Goal: Communication & Community: Share content

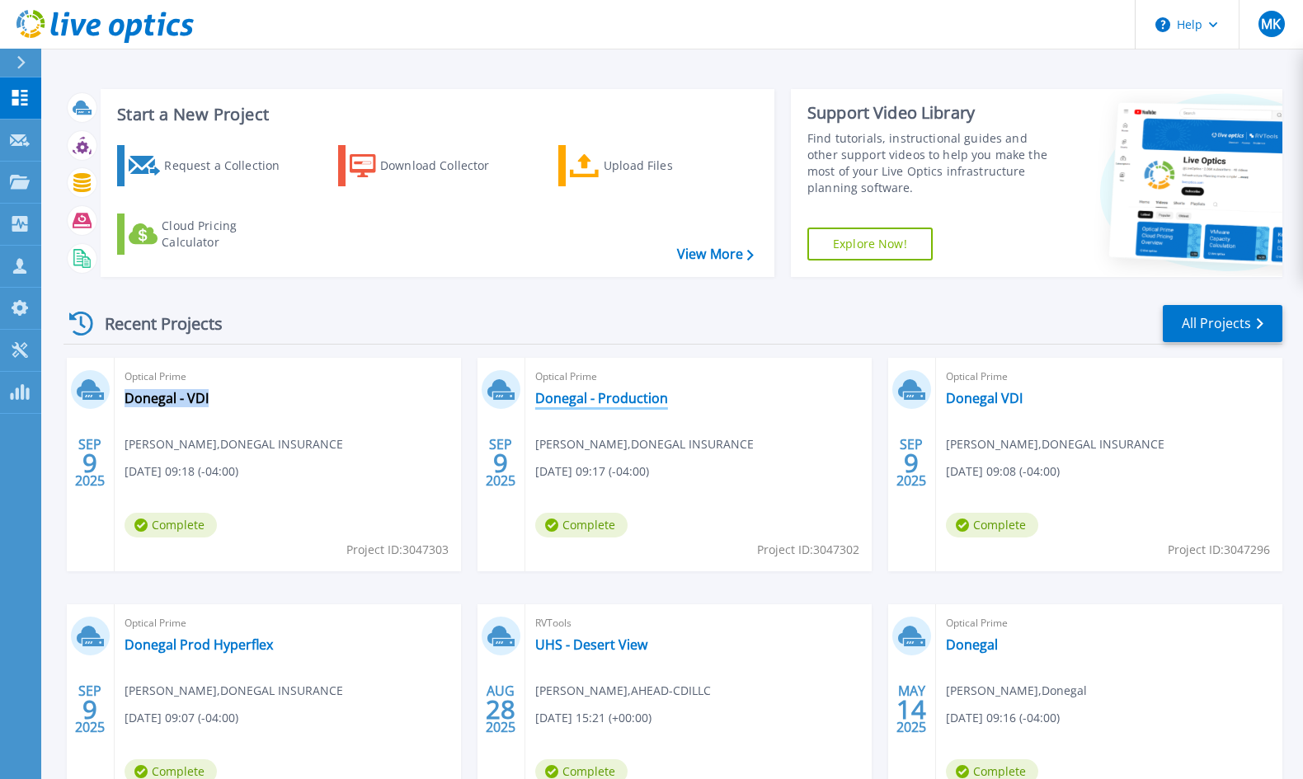
click at [562, 401] on link "Donegal - Production" at bounding box center [601, 398] width 133 height 16
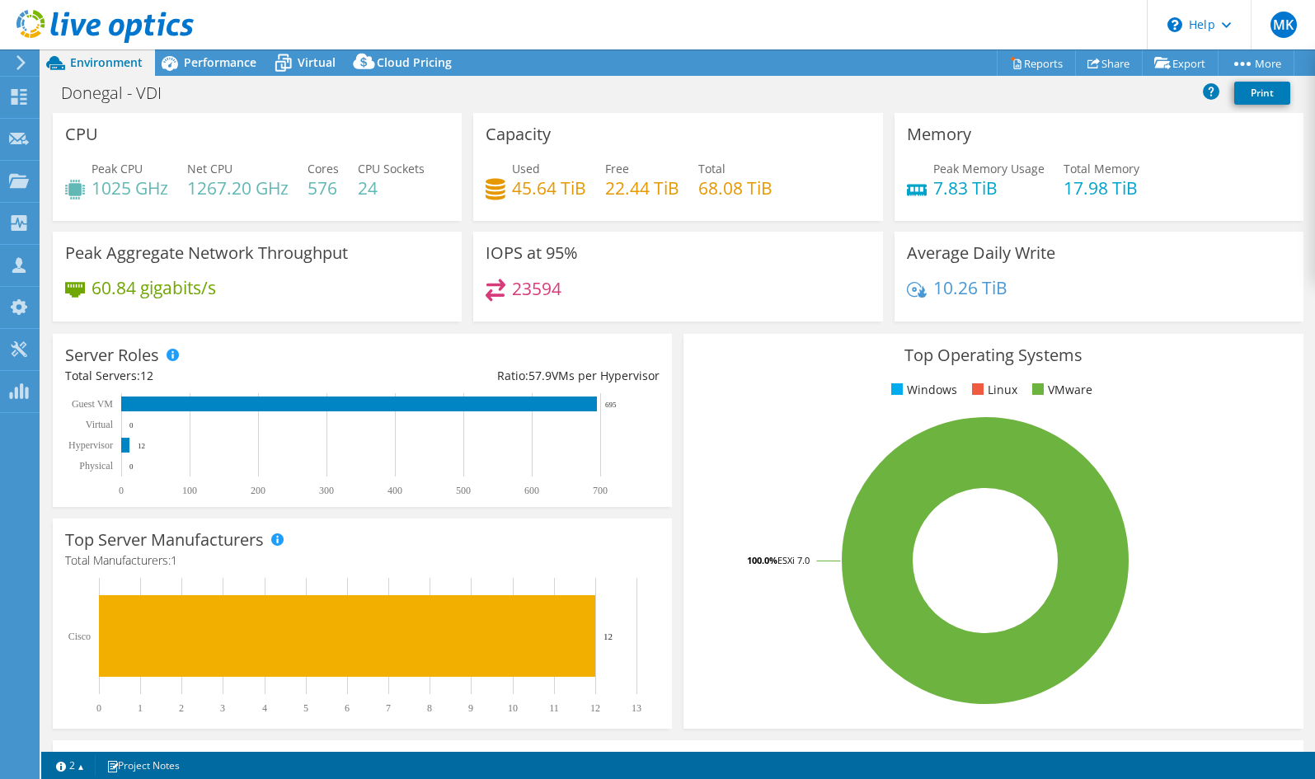
select select "USD"
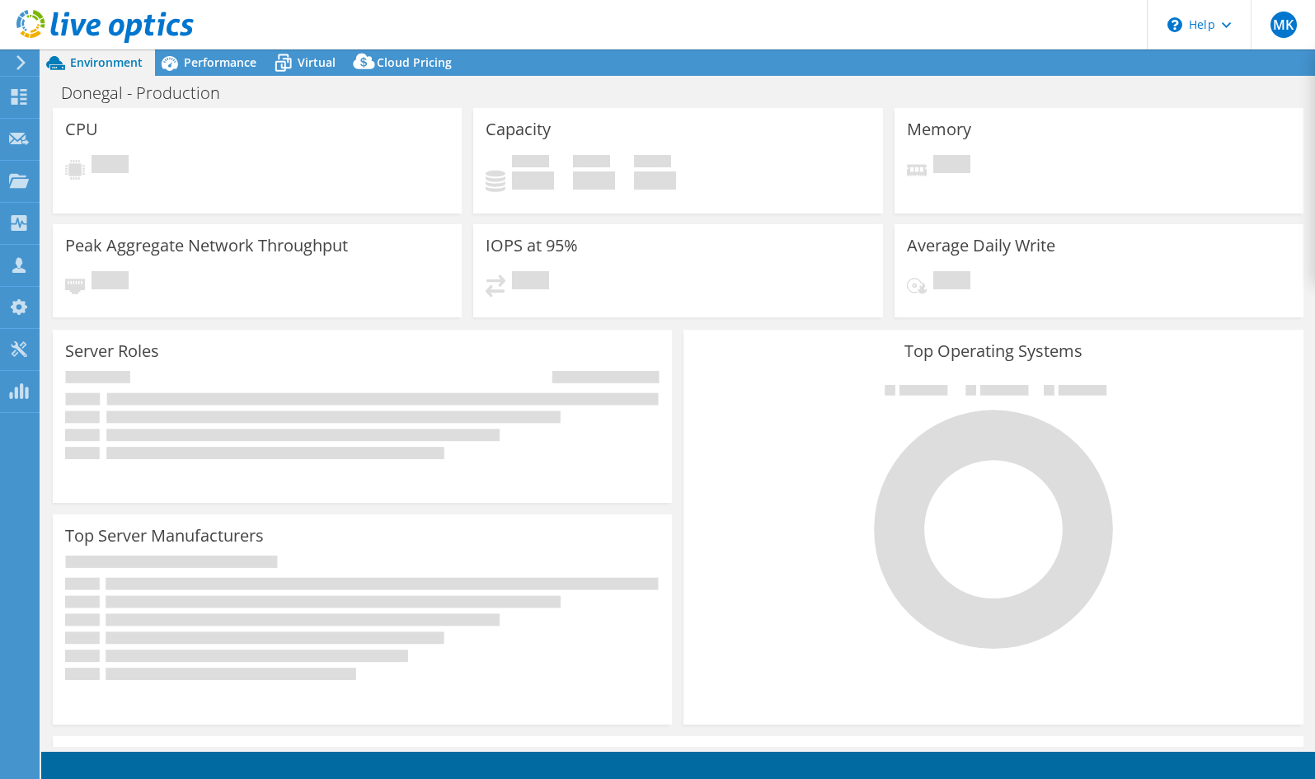
select select "USD"
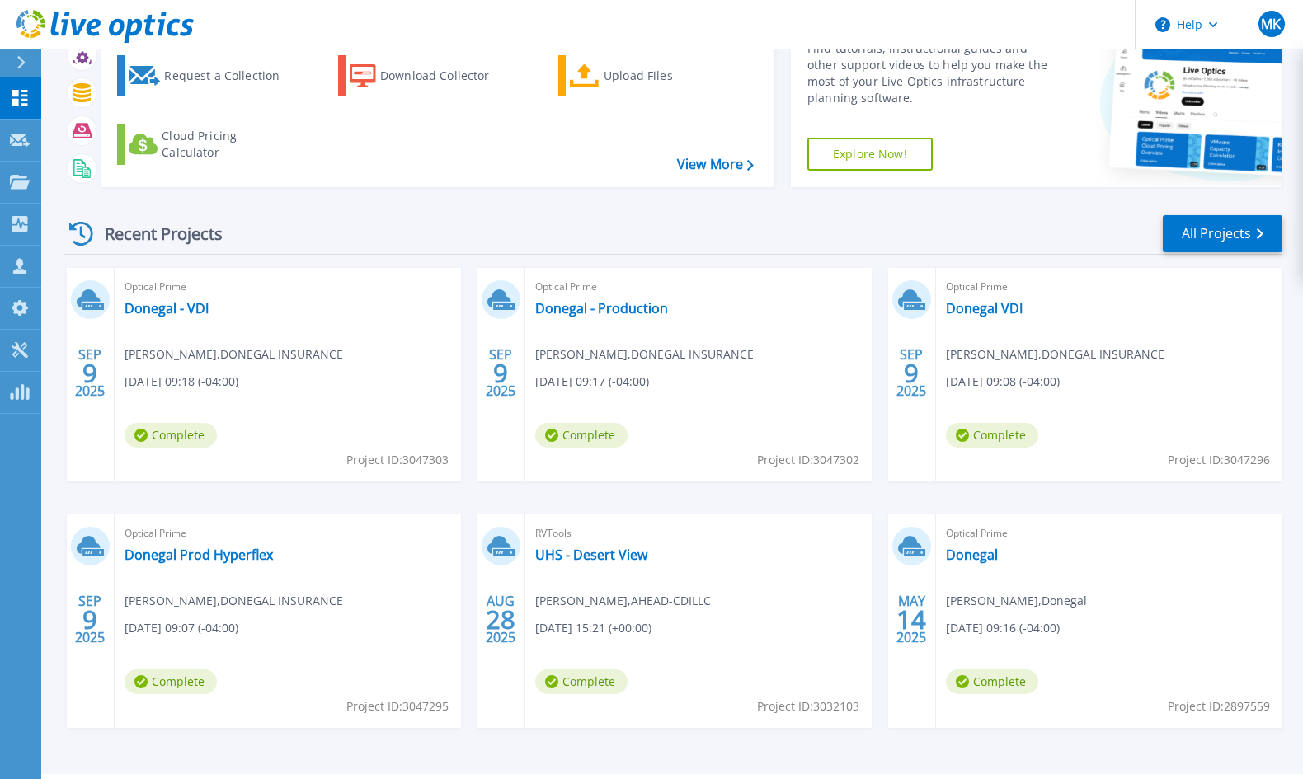
scroll to position [107, 0]
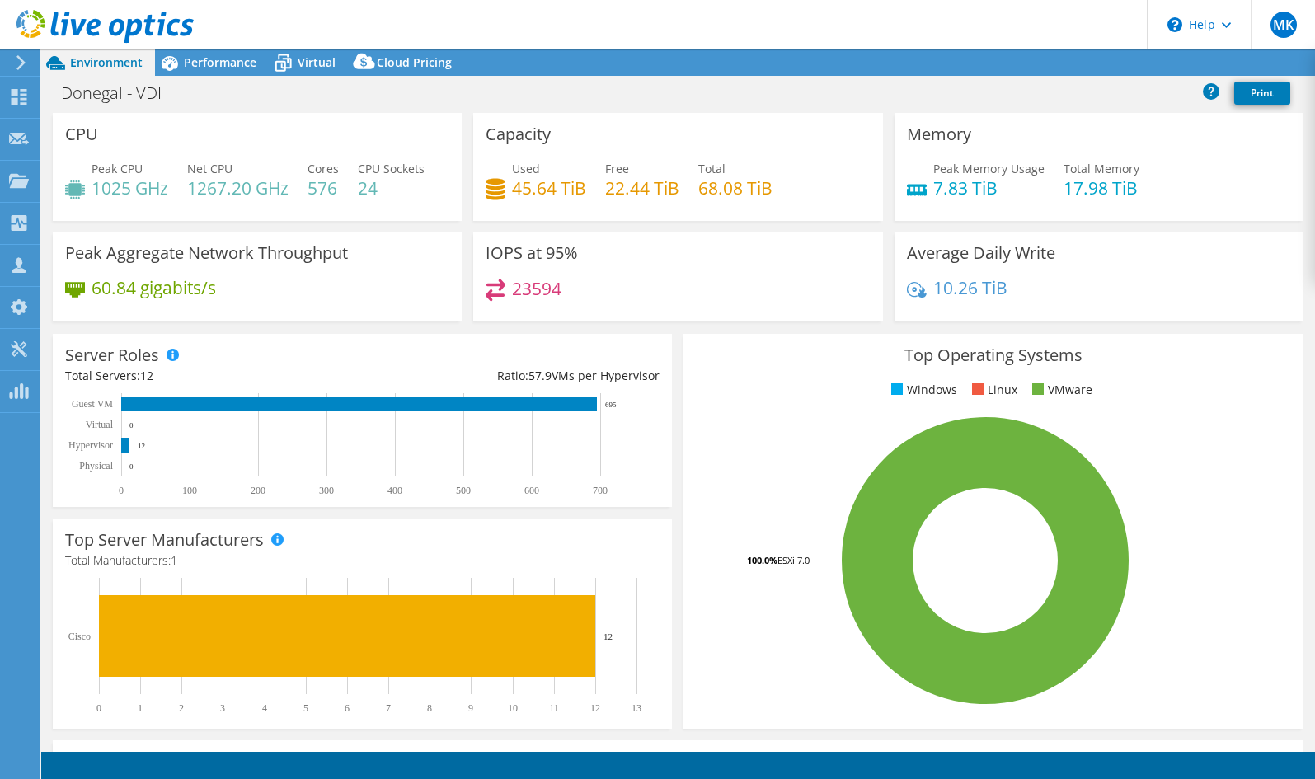
select select "USD"
click at [1107, 59] on link "Share" at bounding box center [1109, 63] width 68 height 26
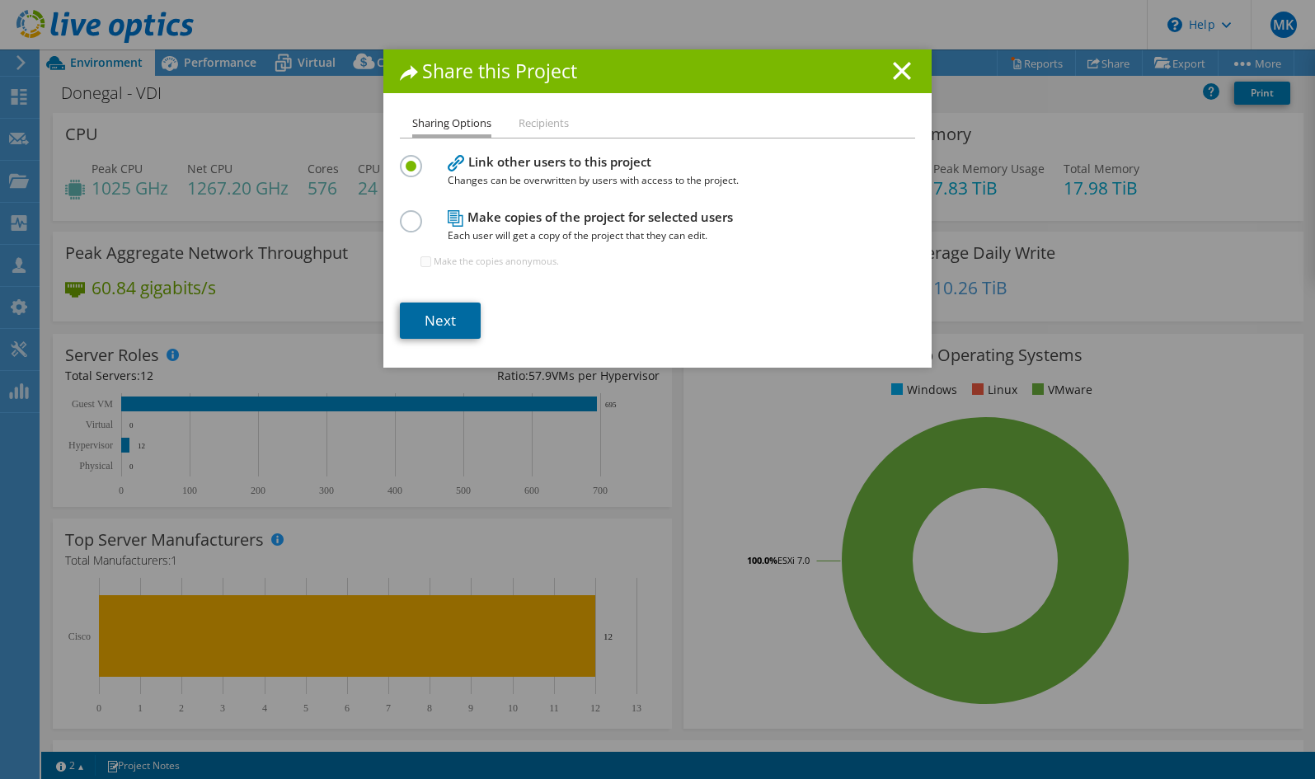
click at [444, 310] on link "Next" at bounding box center [440, 321] width 81 height 36
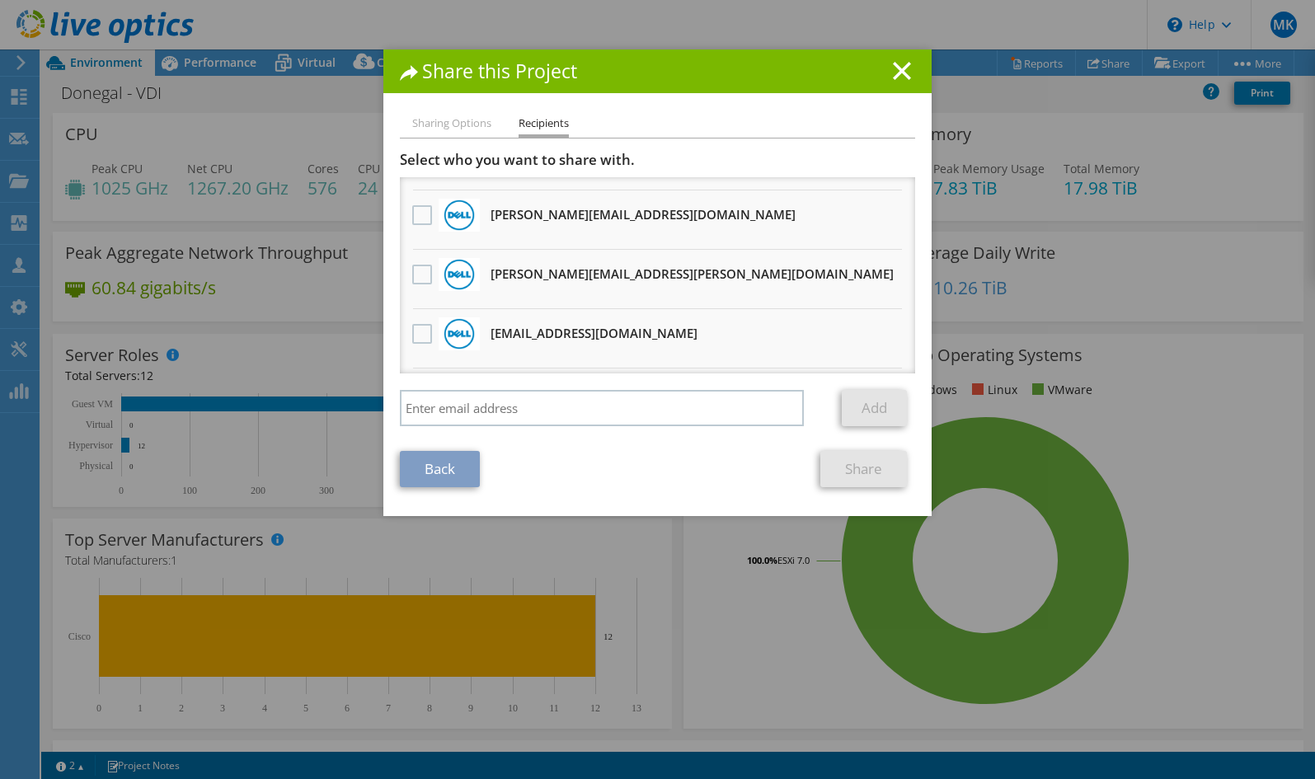
scroll to position [218, 0]
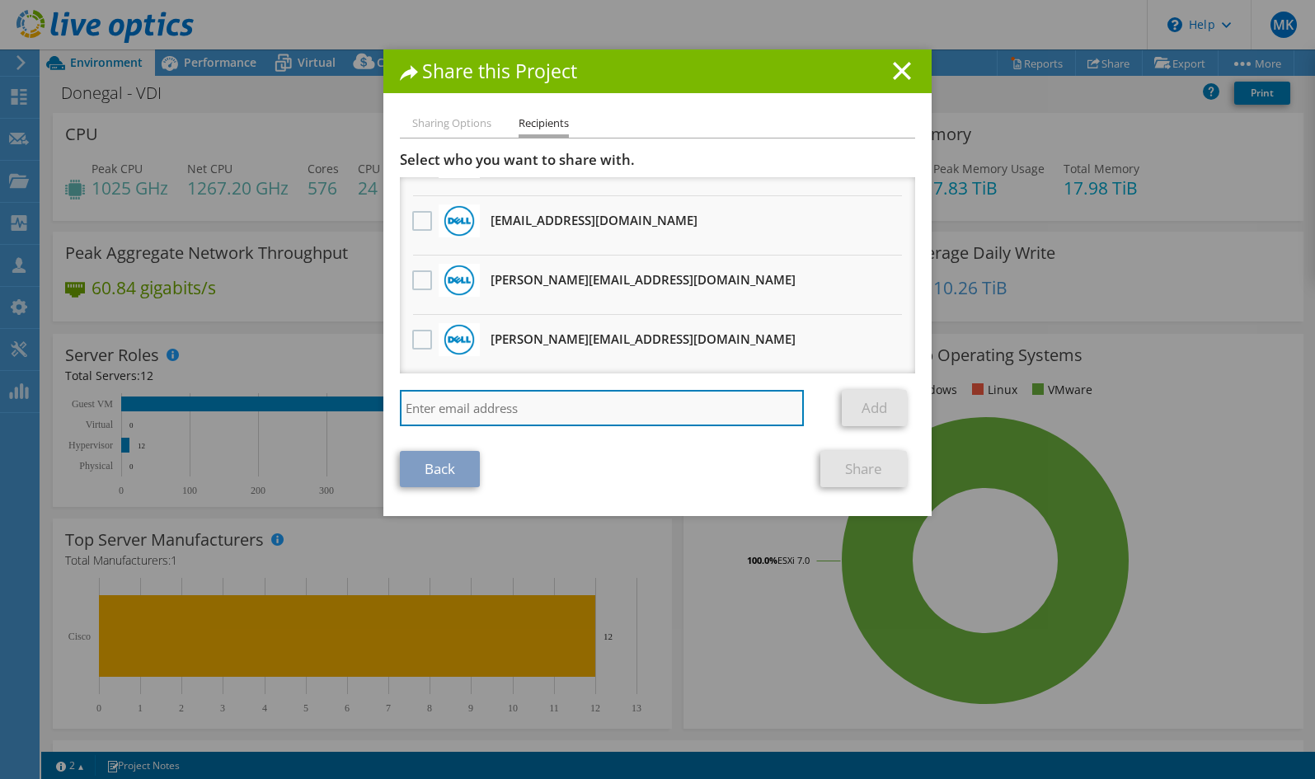
click at [471, 397] on input "search" at bounding box center [602, 408] width 404 height 36
type input "[PERSON_NAME][EMAIL_ADDRESS][PERSON_NAME][DOMAIN_NAME]"
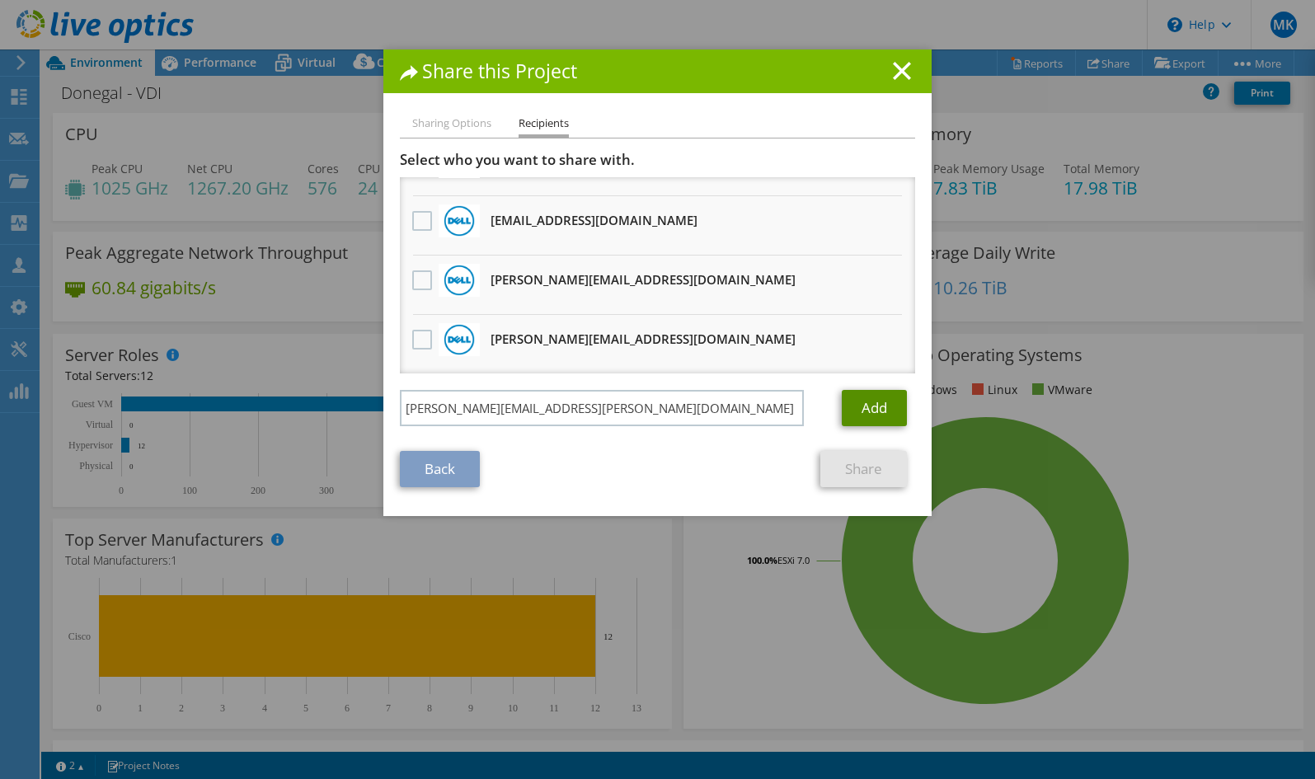
click at [854, 402] on link "Add" at bounding box center [874, 408] width 65 height 36
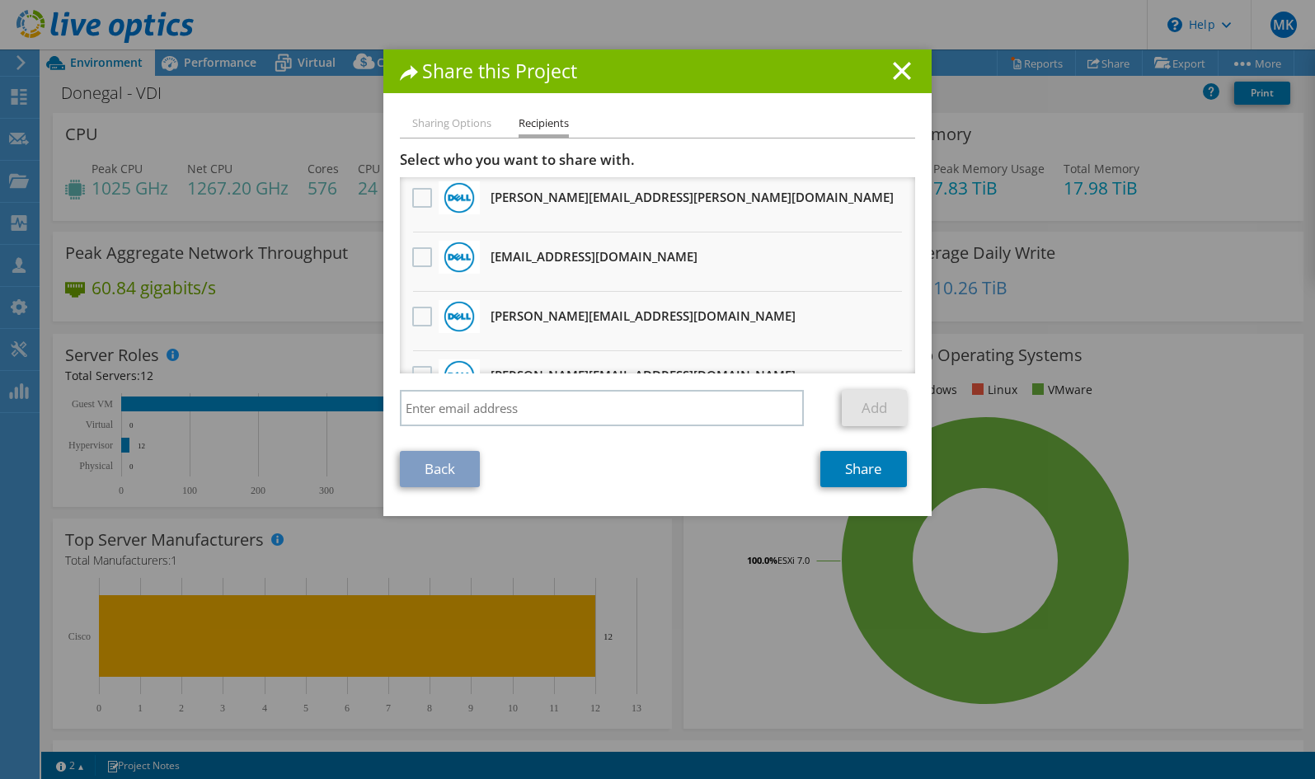
scroll to position [0, 0]
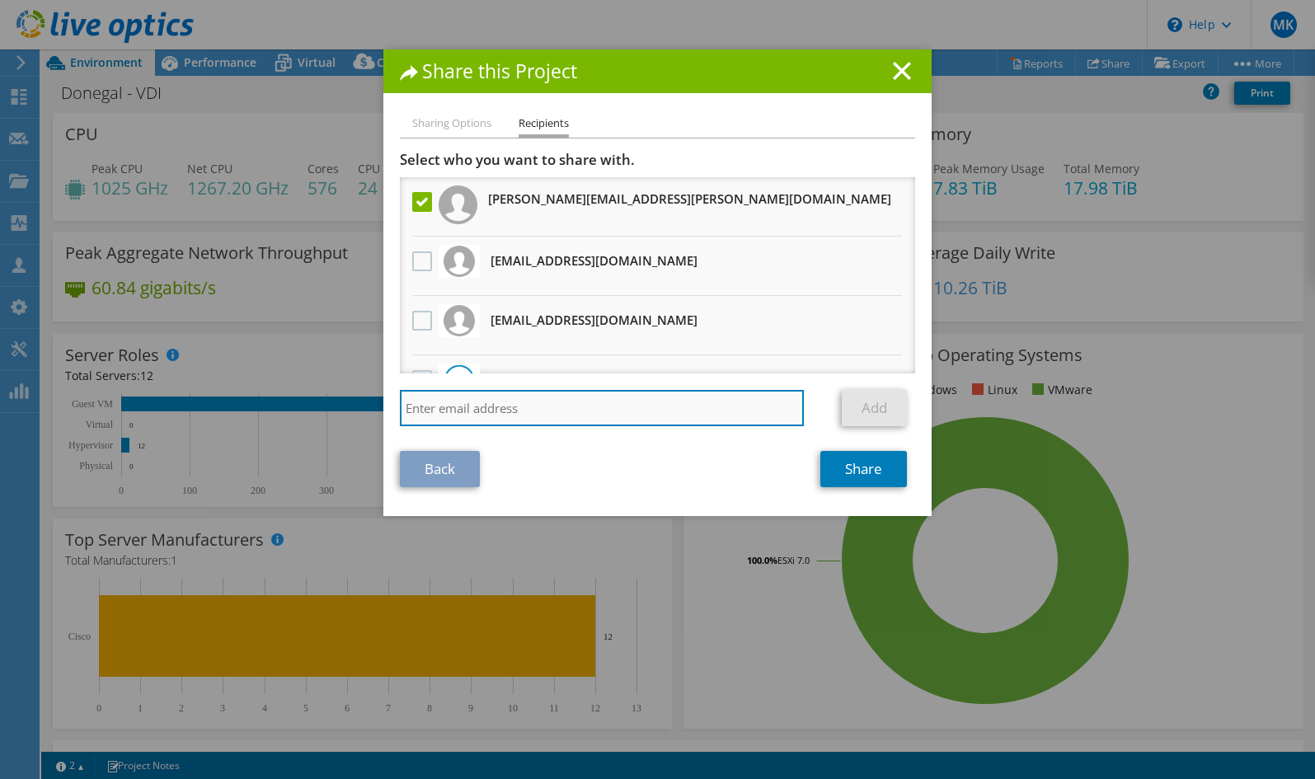
click at [541, 403] on input "search" at bounding box center [602, 408] width 404 height 36
type input "[PERSON_NAME][EMAIL_ADDRESS][PERSON_NAME][DOMAIN_NAME]"
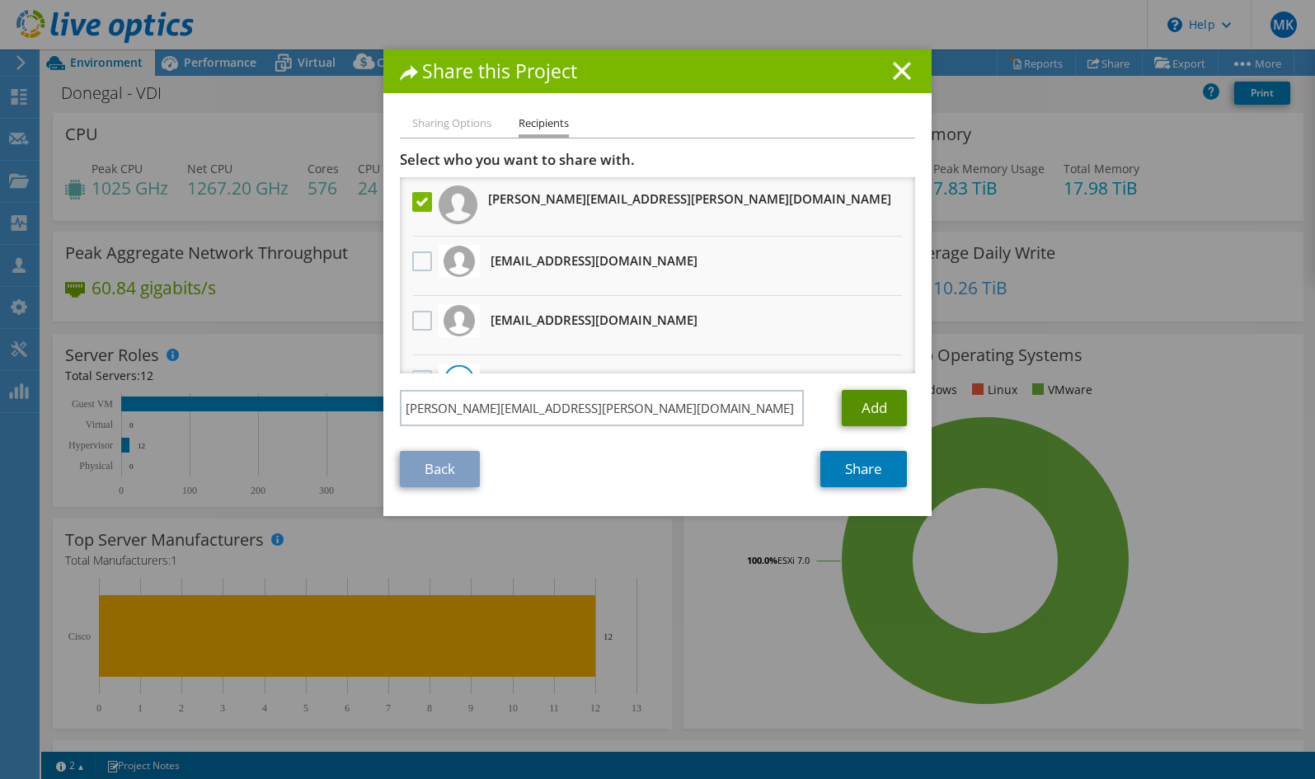
click at [879, 410] on link "Add" at bounding box center [874, 408] width 65 height 36
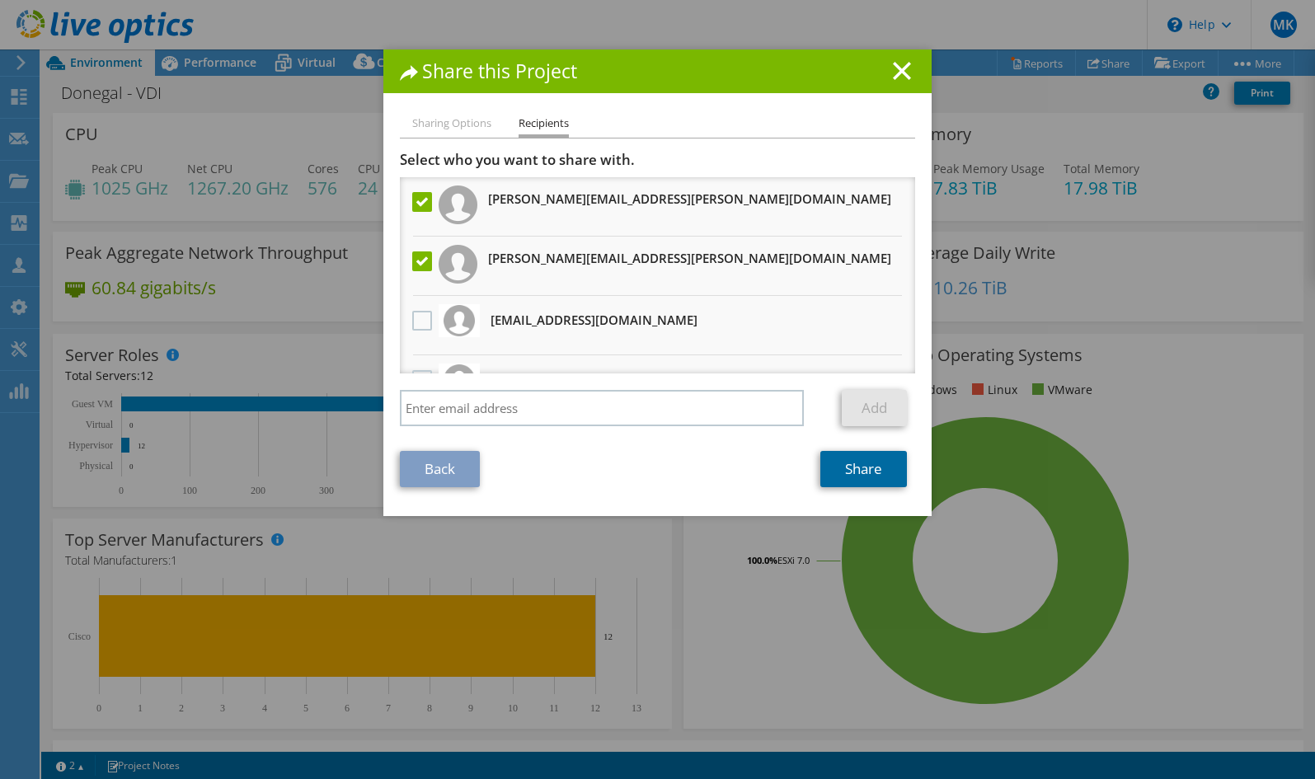
click at [838, 471] on link "Share" at bounding box center [863, 469] width 87 height 36
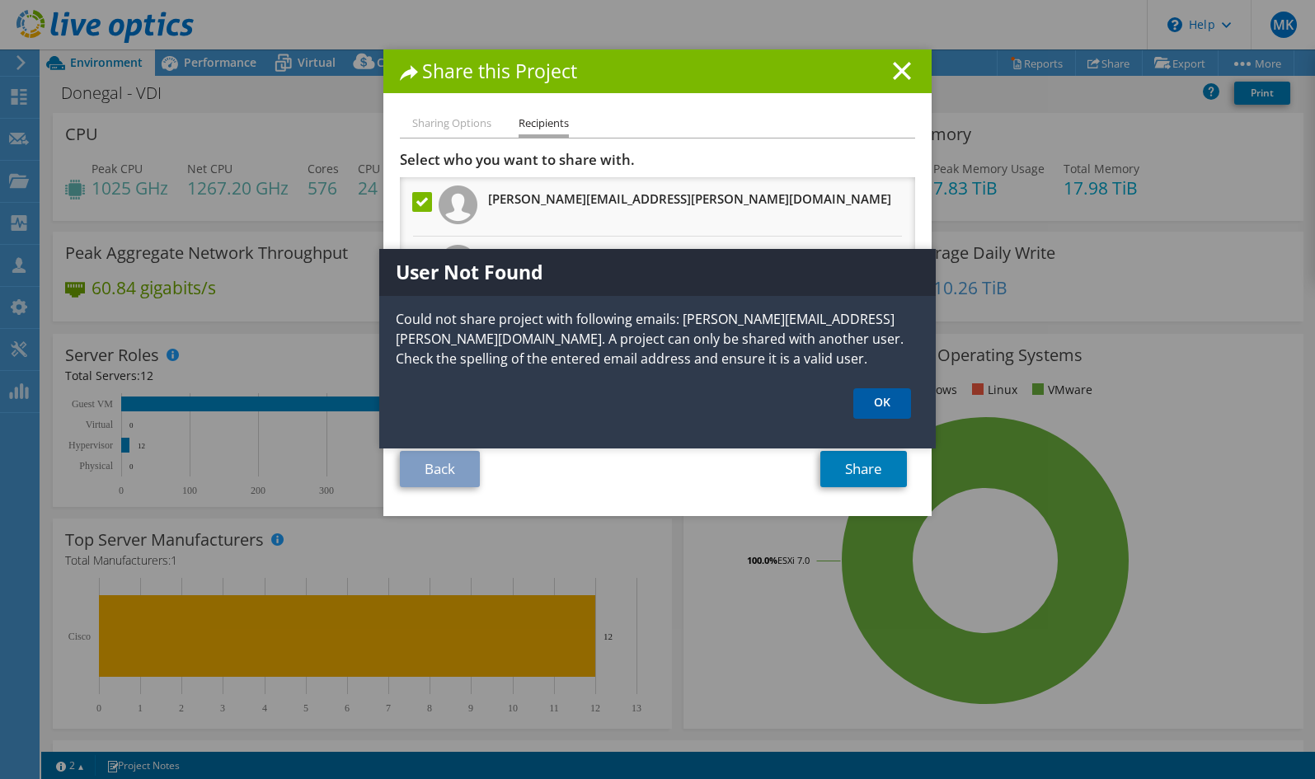
click at [878, 398] on link "OK" at bounding box center [882, 403] width 58 height 31
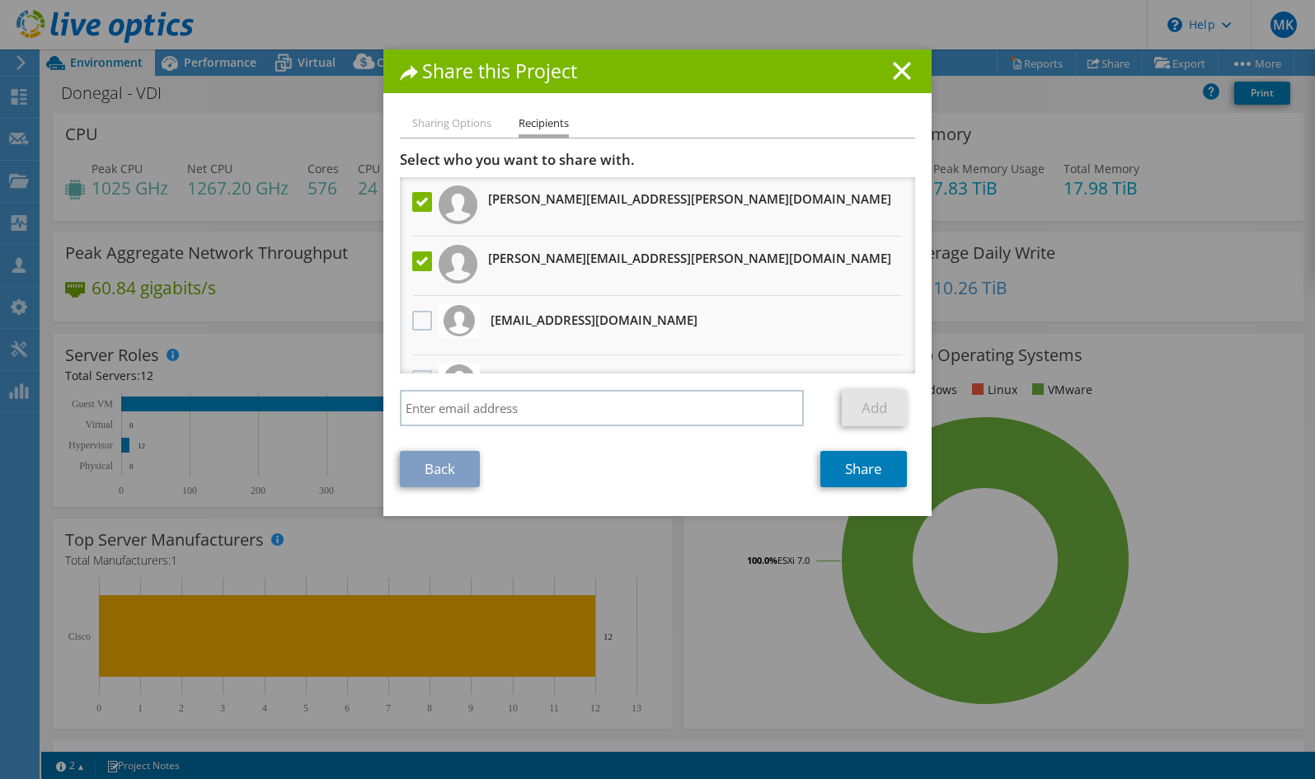
click at [418, 261] on label at bounding box center [424, 261] width 24 height 20
click at [0, 0] on input "checkbox" at bounding box center [0, 0] width 0 height 0
click at [853, 477] on link "Share" at bounding box center [863, 469] width 87 height 36
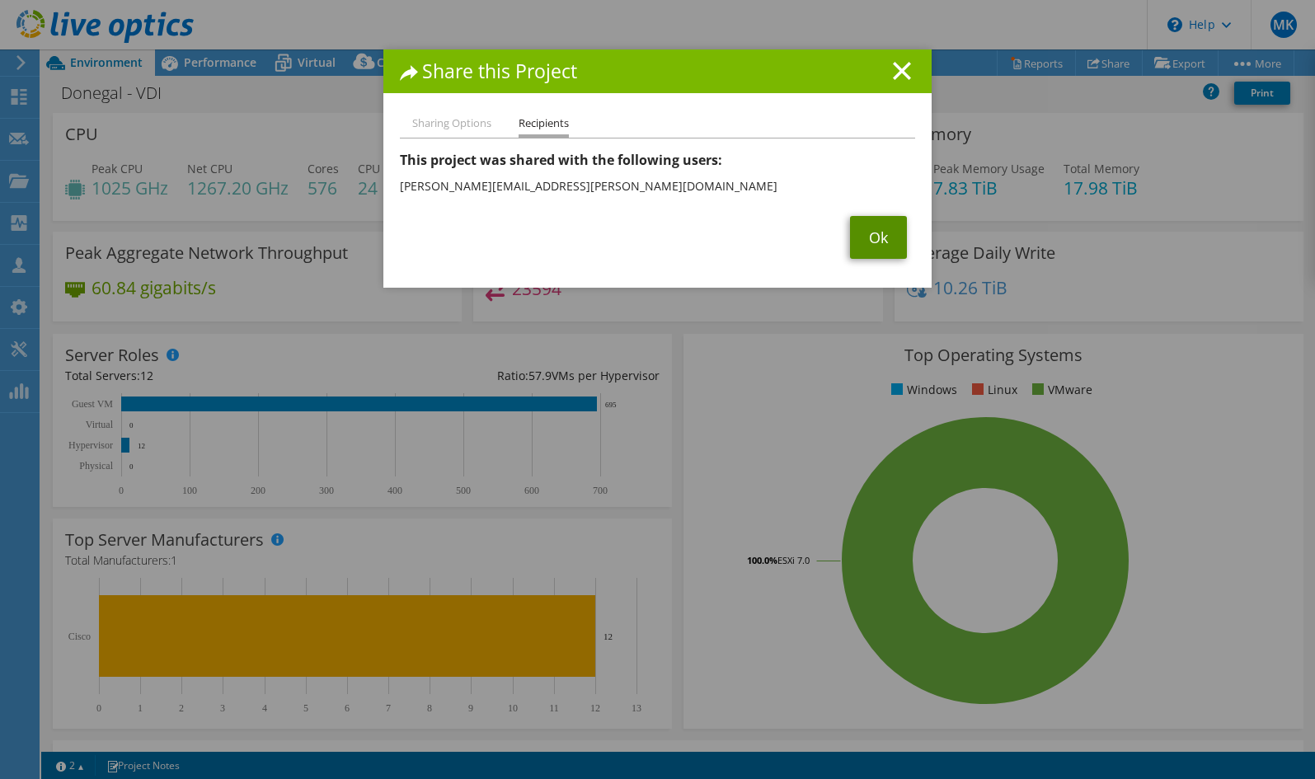
click at [871, 225] on link "Ok" at bounding box center [878, 237] width 57 height 43
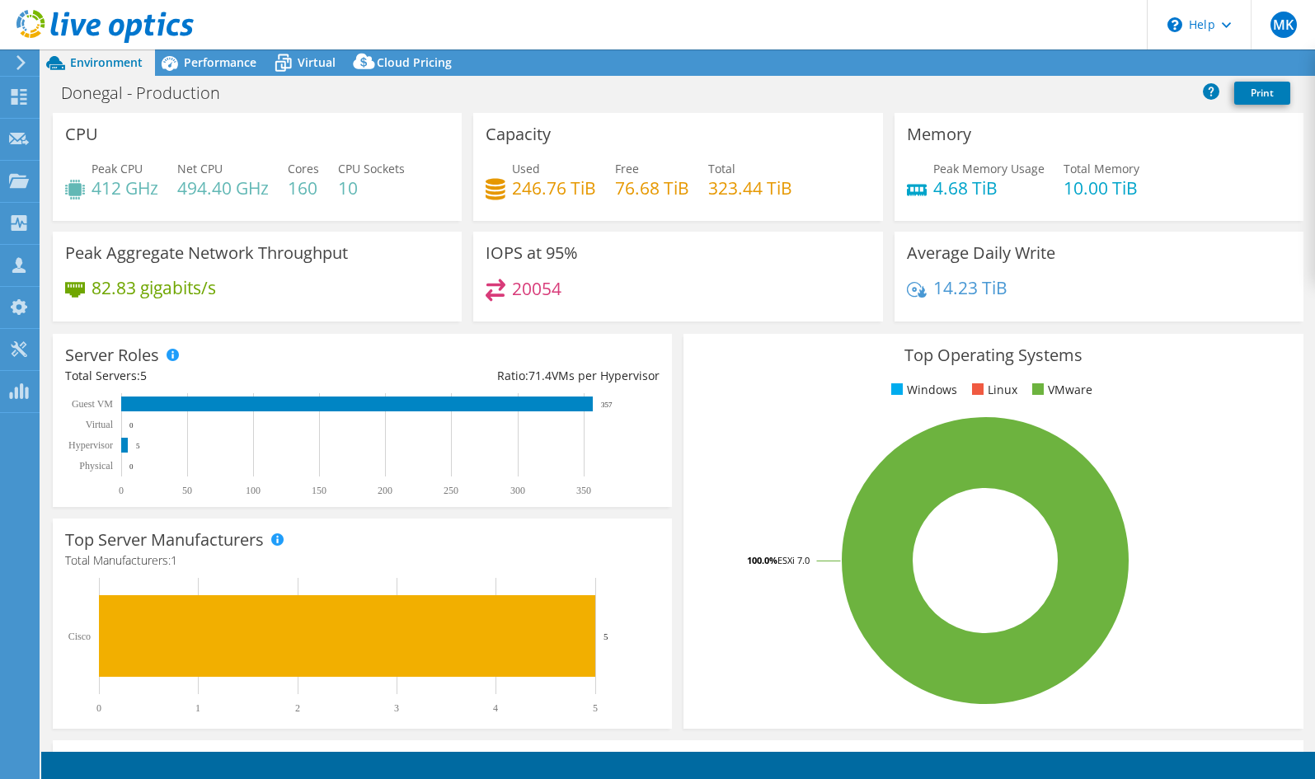
select select "USD"
click at [1092, 63] on link "Share" at bounding box center [1109, 63] width 68 height 26
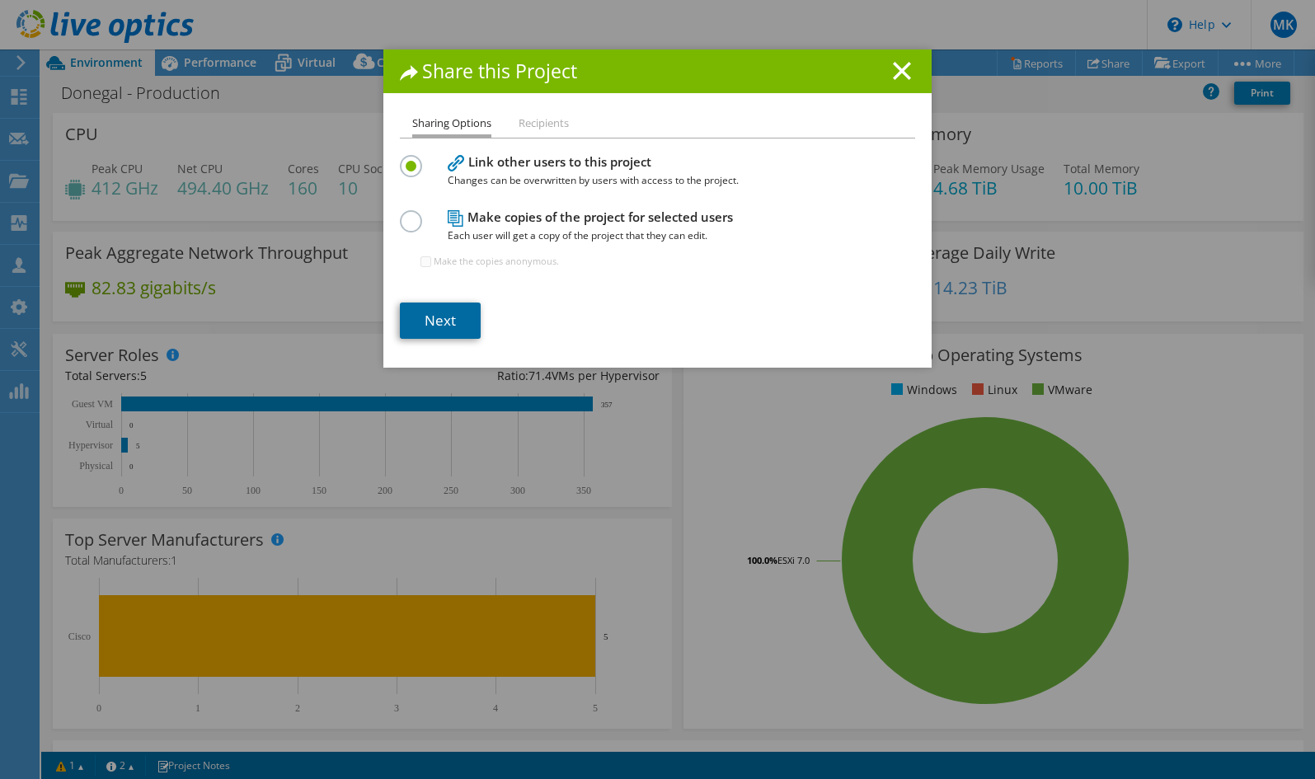
click at [440, 309] on link "Next" at bounding box center [440, 321] width 81 height 36
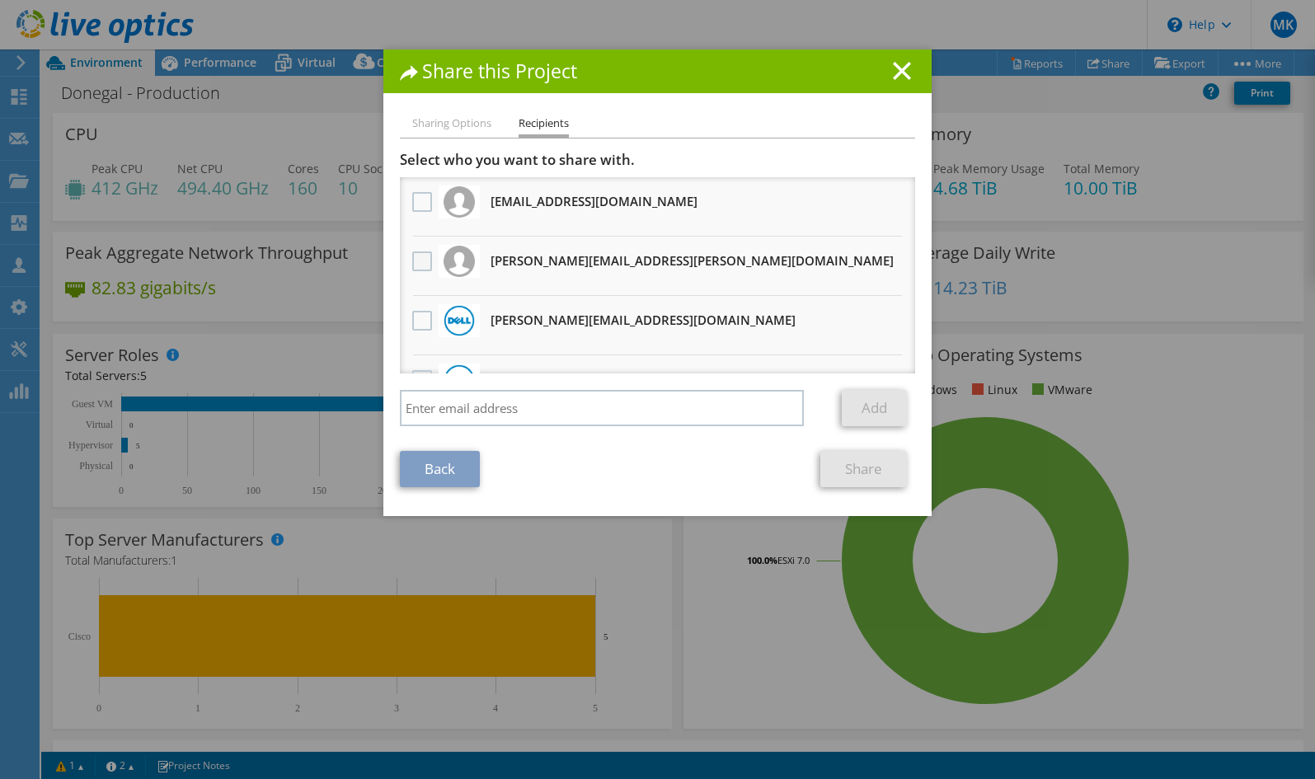
click at [414, 262] on label at bounding box center [424, 261] width 24 height 20
click at [0, 0] on input "checkbox" at bounding box center [0, 0] width 0 height 0
click at [869, 464] on link "Share" at bounding box center [863, 469] width 87 height 36
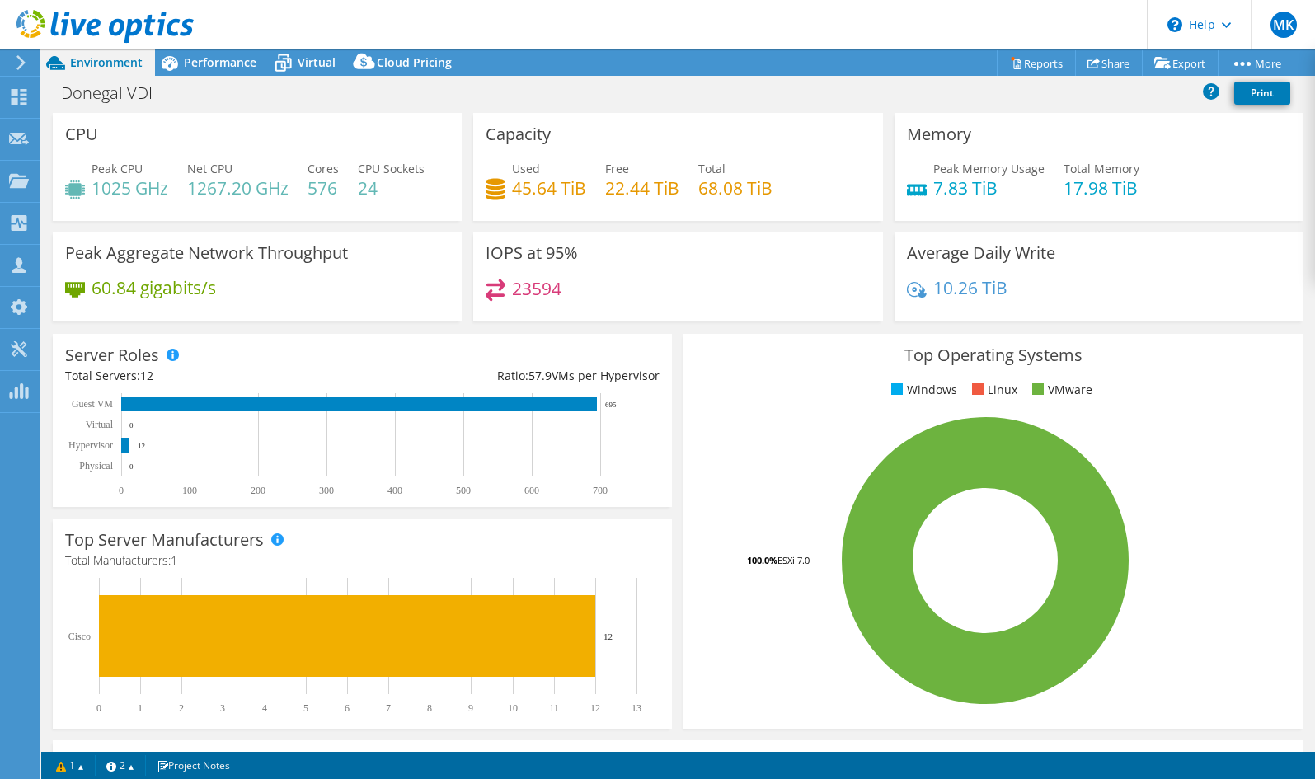
select select "USD"
click at [1092, 57] on link "Share" at bounding box center [1109, 63] width 68 height 26
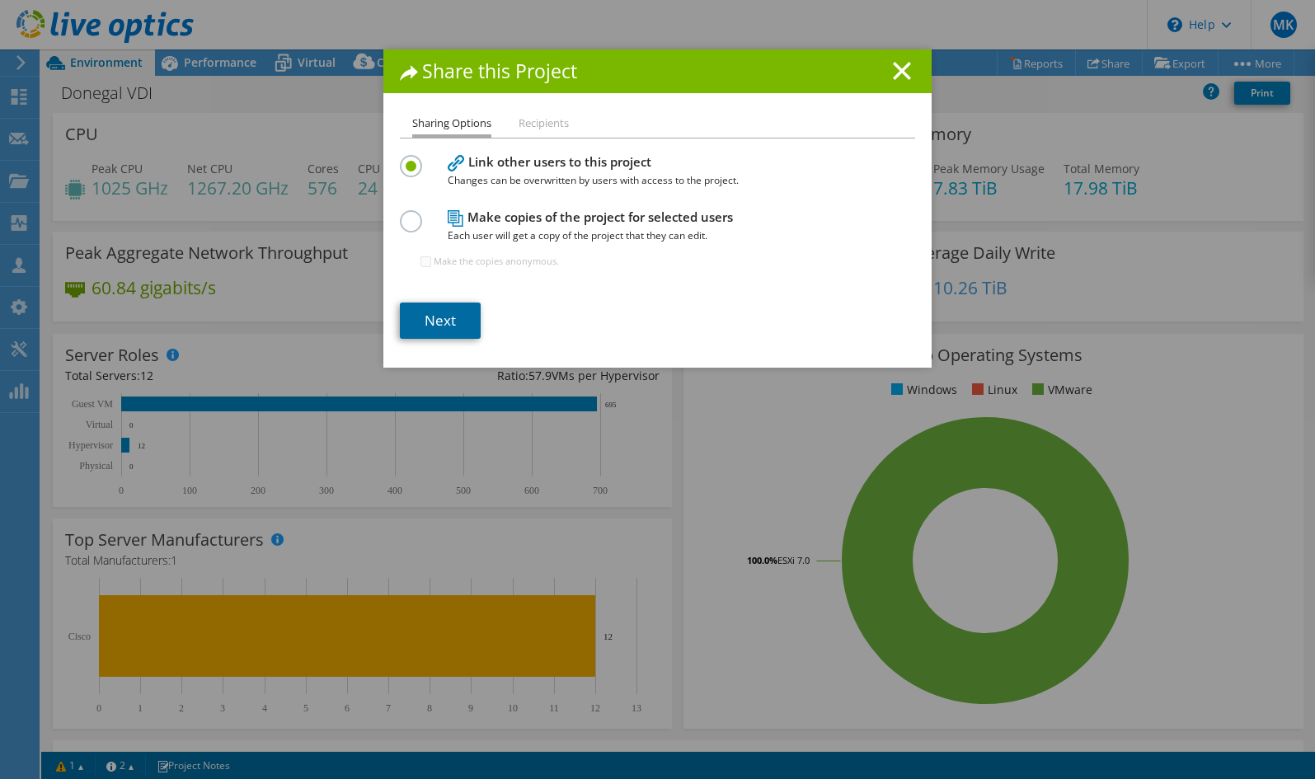
click at [443, 326] on link "Next" at bounding box center [440, 321] width 81 height 36
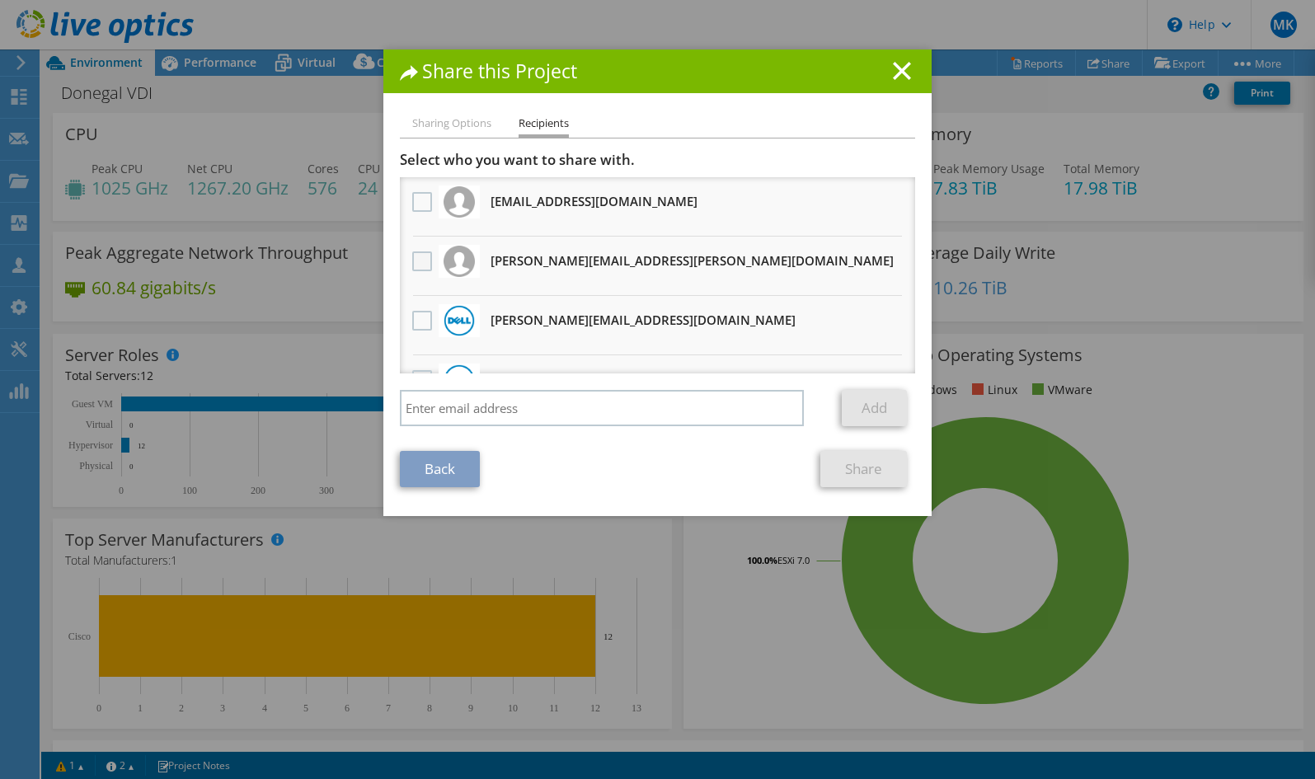
click at [412, 263] on label at bounding box center [424, 261] width 24 height 20
click at [0, 0] on input "checkbox" at bounding box center [0, 0] width 0 height 0
click at [865, 467] on link "Share" at bounding box center [863, 469] width 87 height 36
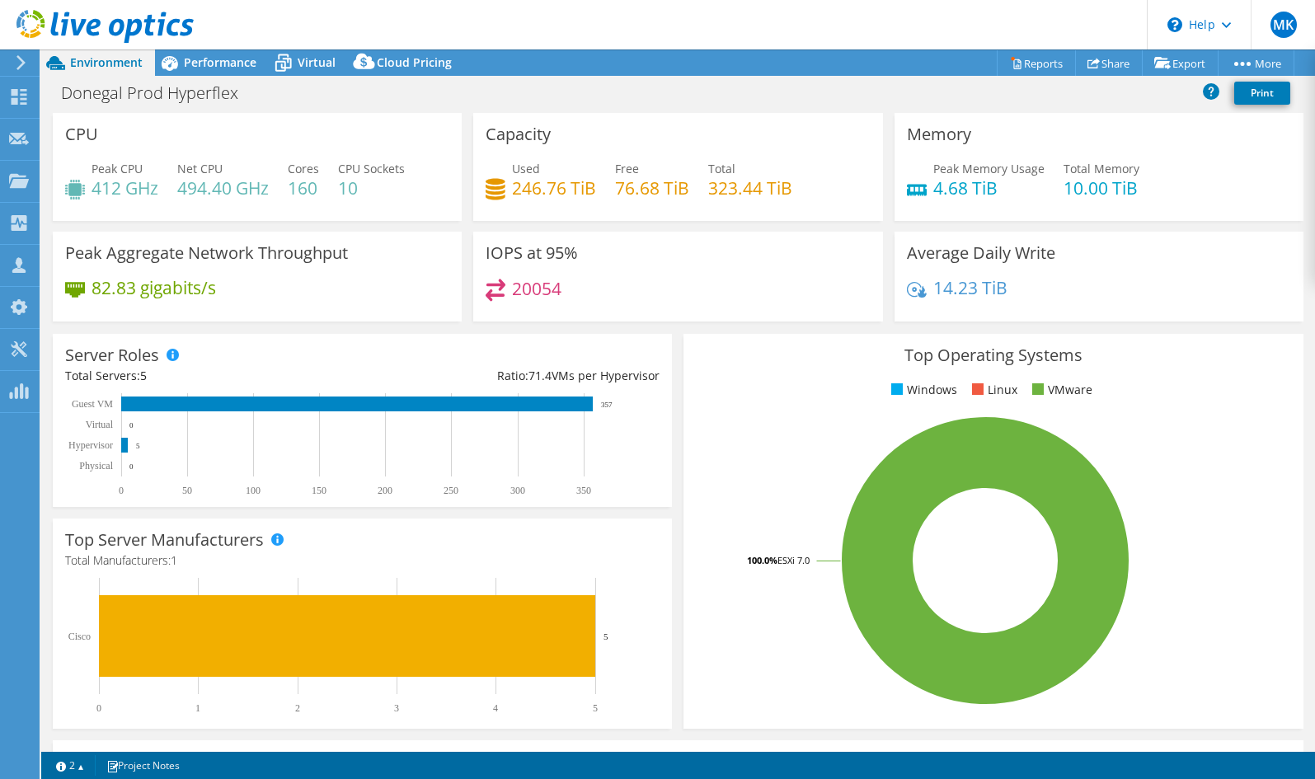
select select "USD"
click at [1087, 65] on icon at bounding box center [1093, 63] width 12 height 12
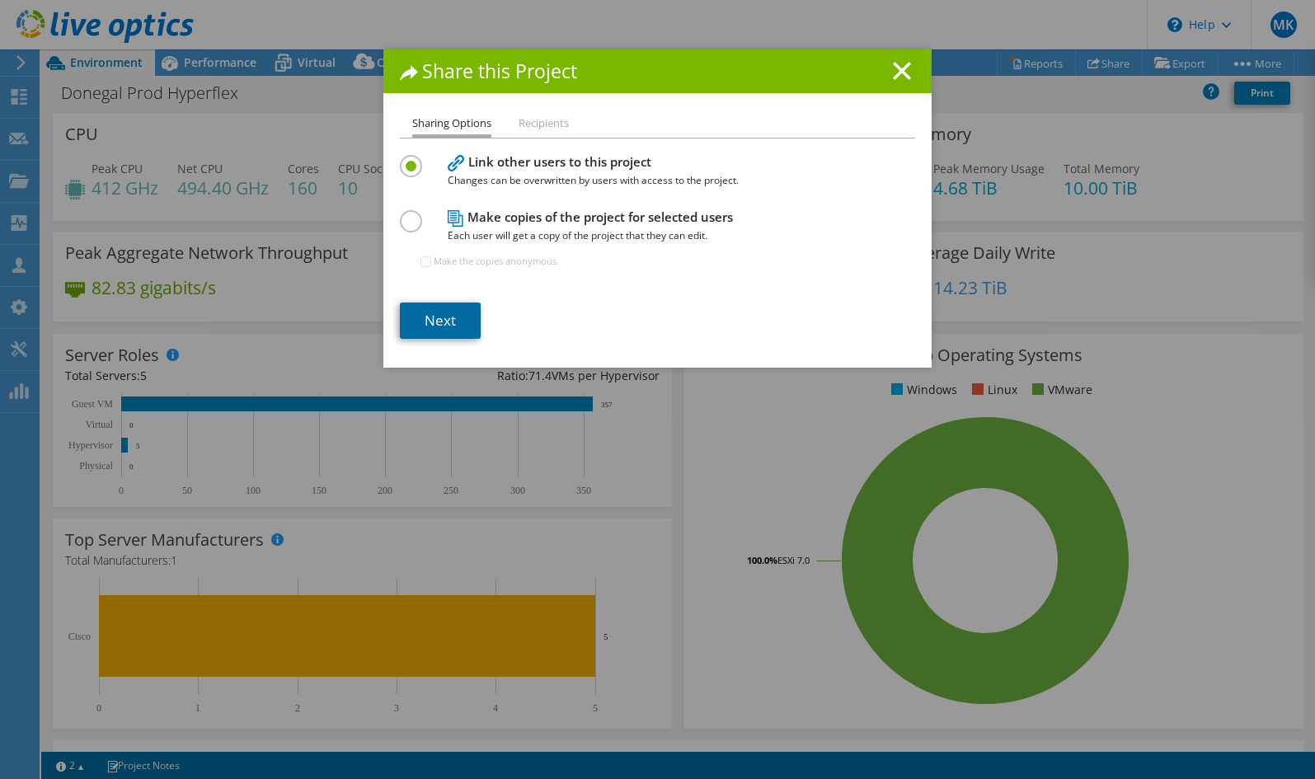
click at [438, 316] on link "Next" at bounding box center [440, 321] width 81 height 36
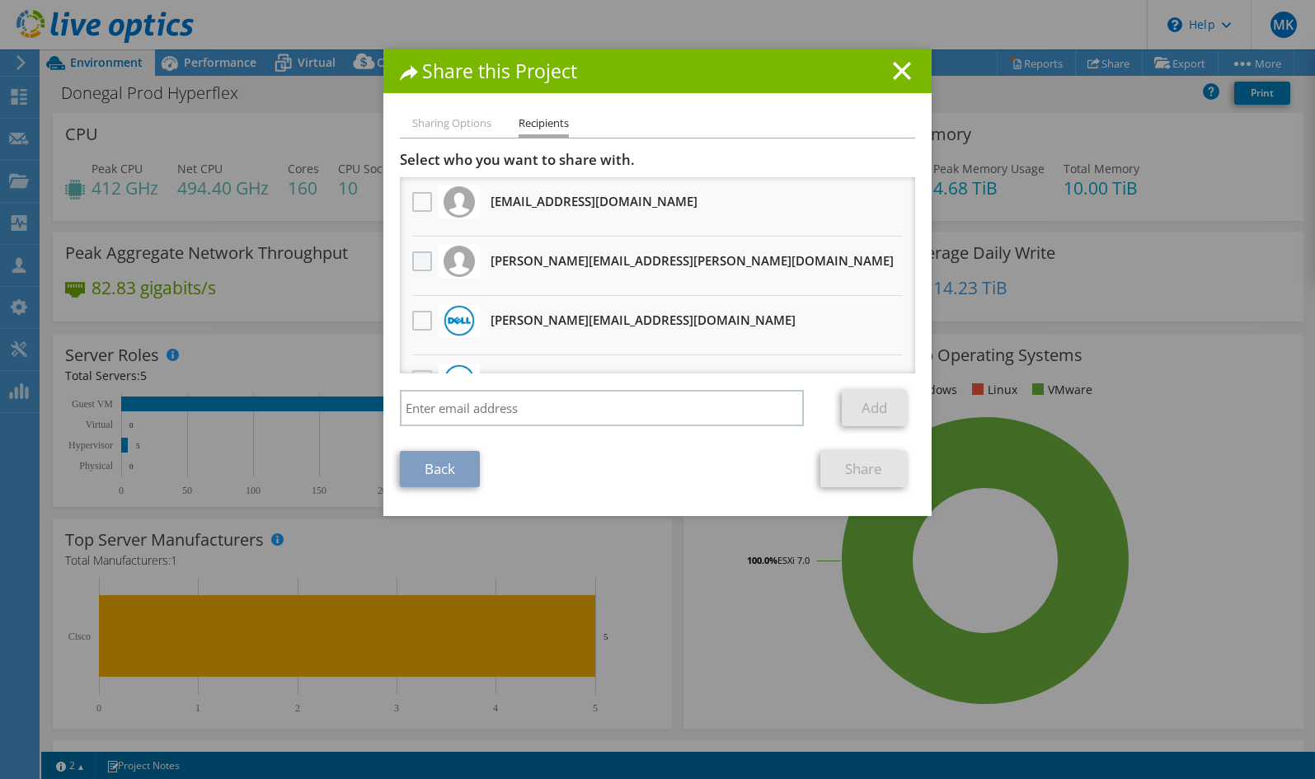
click at [426, 264] on label at bounding box center [424, 261] width 24 height 20
click at [0, 0] on input "checkbox" at bounding box center [0, 0] width 0 height 0
click at [877, 467] on link "Share" at bounding box center [863, 469] width 87 height 36
